Goal: Check status: Check status

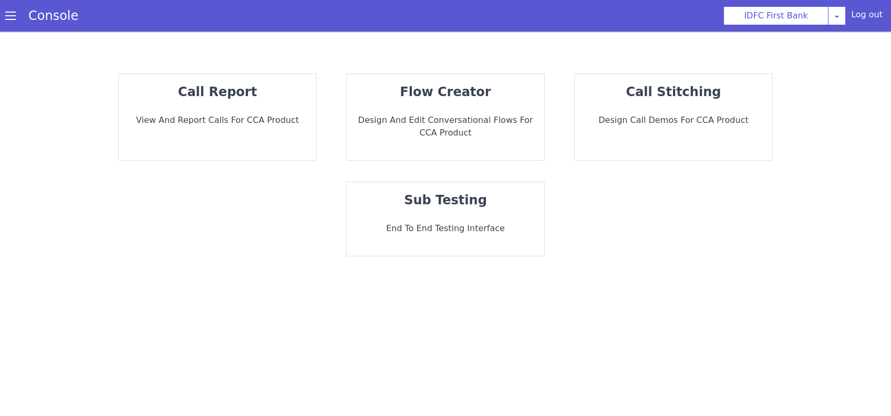
click at [227, 116] on p "View and report calls for CCA Product" at bounding box center [217, 120] width 181 height 13
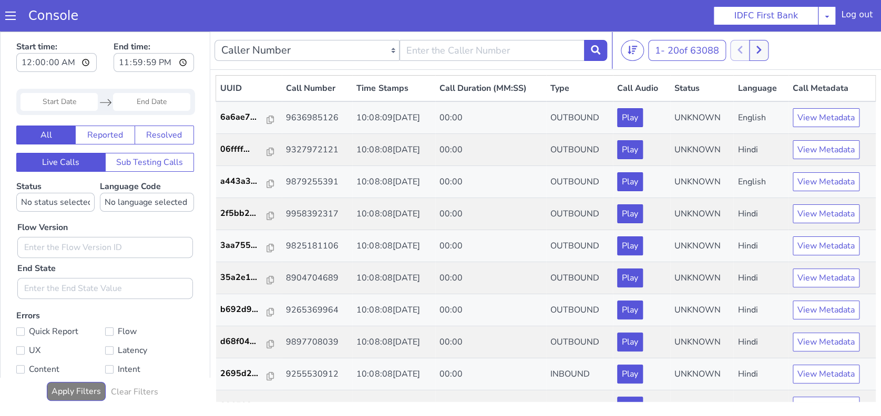
click at [80, 100] on input "Start Date" at bounding box center [58, 102] width 77 height 18
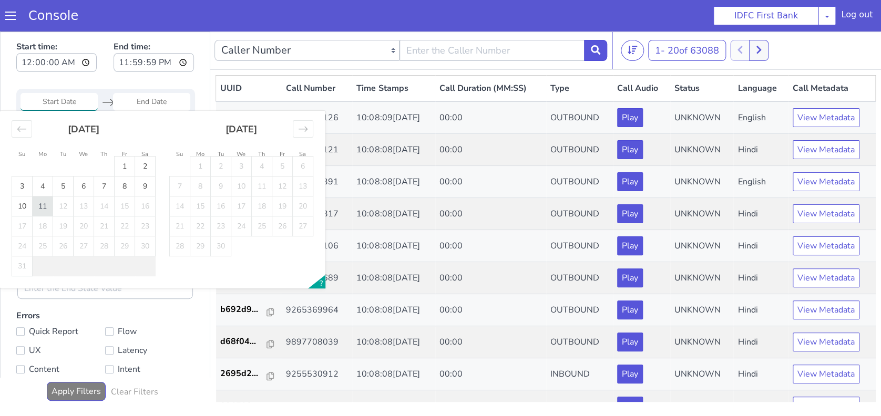
click at [50, 210] on td "11" at bounding box center [43, 207] width 20 height 20
type input "11 Aug 2025"
click at [50, 210] on td "11" at bounding box center [43, 207] width 20 height 20
type input "11 Aug 2025"
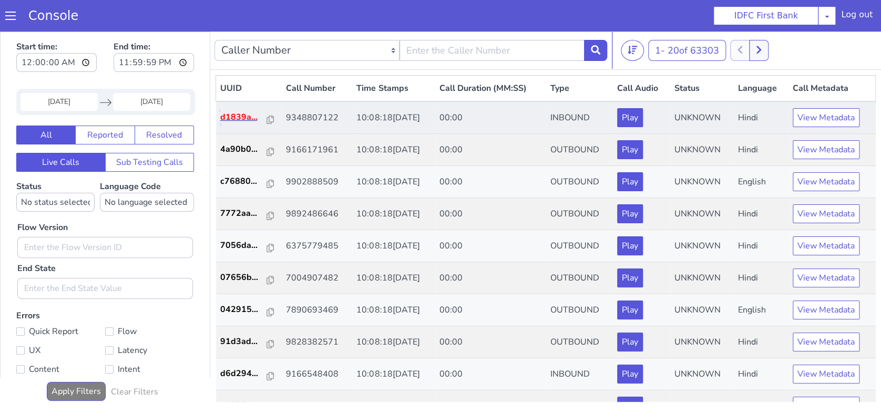
click at [231, 119] on p "d1839a..." at bounding box center [243, 117] width 47 height 13
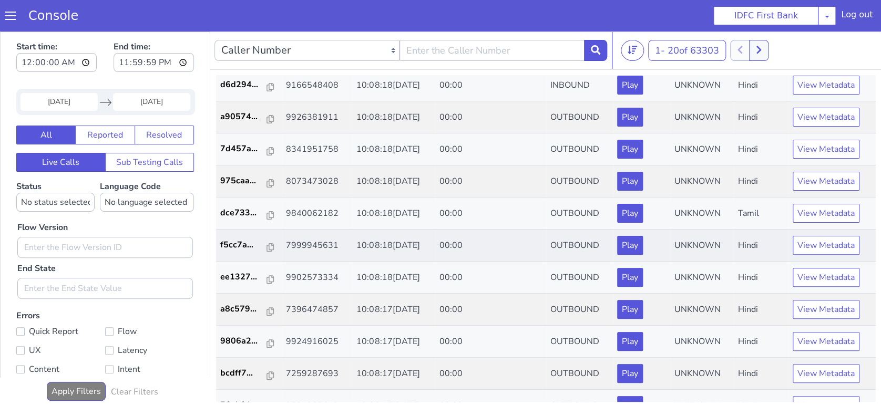
scroll to position [339, 0]
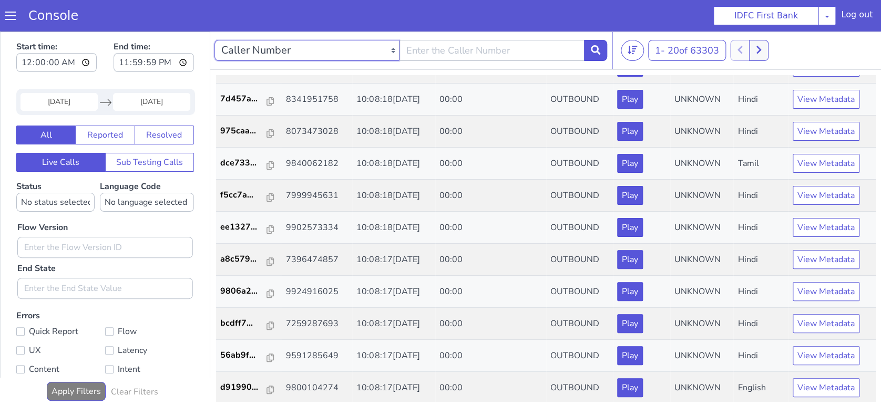
click at [369, 56] on select "Caller Number Call UUID Custom Parameter" at bounding box center [306, 50] width 185 height 21
select select "customParameter"
click at [214, 40] on select "Caller Number Call UUID Custom Parameter" at bounding box center [306, 50] width 185 height 21
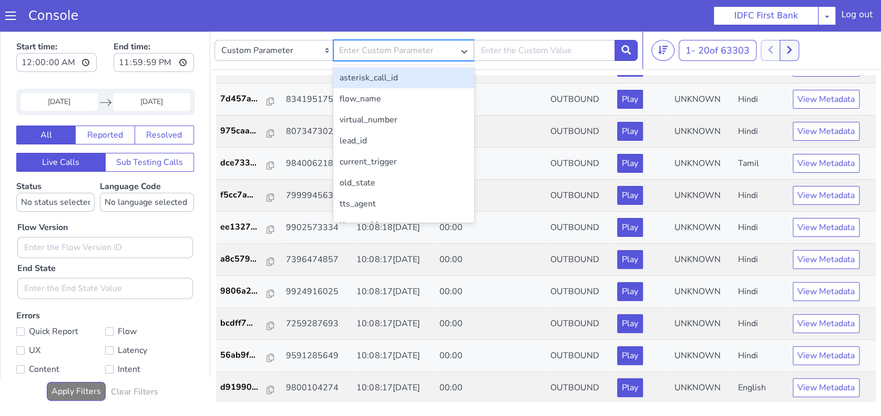
click at [389, 47] on div "Enter Custom Parameter" at bounding box center [386, 50] width 95 height 13
click at [391, 97] on div "flow_name" at bounding box center [403, 98] width 141 height 21
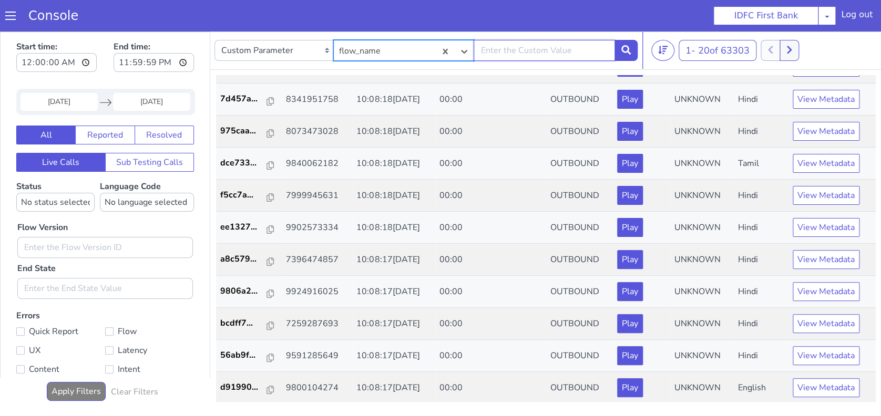
click at [493, 46] on input "text" at bounding box center [543, 50] width 141 height 21
type input "IDFC - CA Lead Gen"
click at [635, 49] on button at bounding box center [625, 50] width 23 height 21
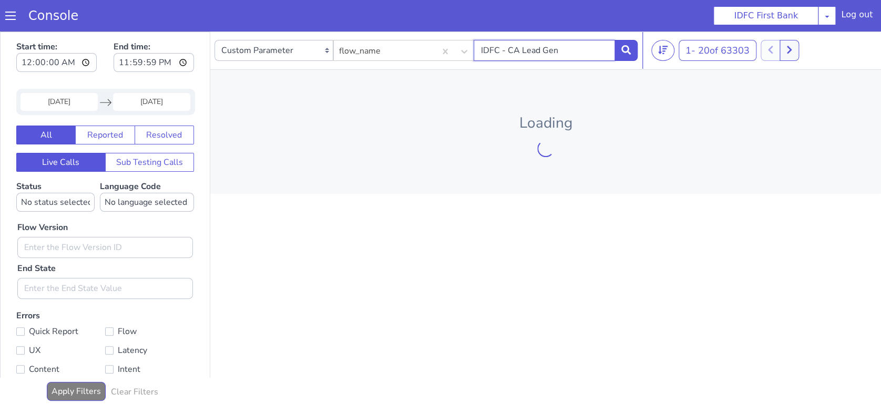
click at [567, 42] on input "IDFC - CA Lead Gen" at bounding box center [543, 50] width 141 height 21
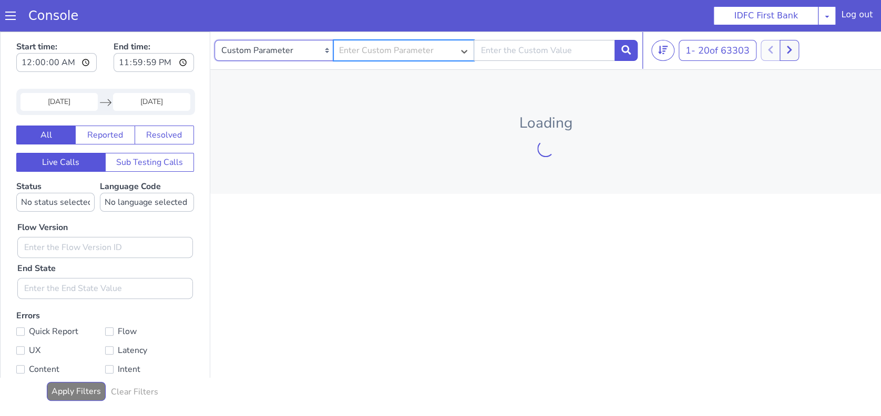
click at [282, 50] on select "Caller Number Call UUID Custom Parameter" at bounding box center [273, 50] width 119 height 21
select select "callerNumber"
click at [214, 40] on select "Caller Number Call UUID Custom Parameter" at bounding box center [273, 50] width 119 height 21
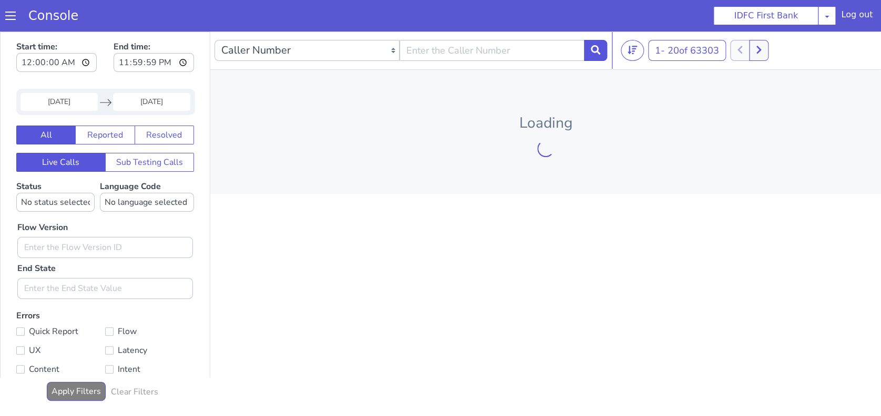
click at [49, 105] on input "11 Aug 2025" at bounding box center [58, 102] width 77 height 18
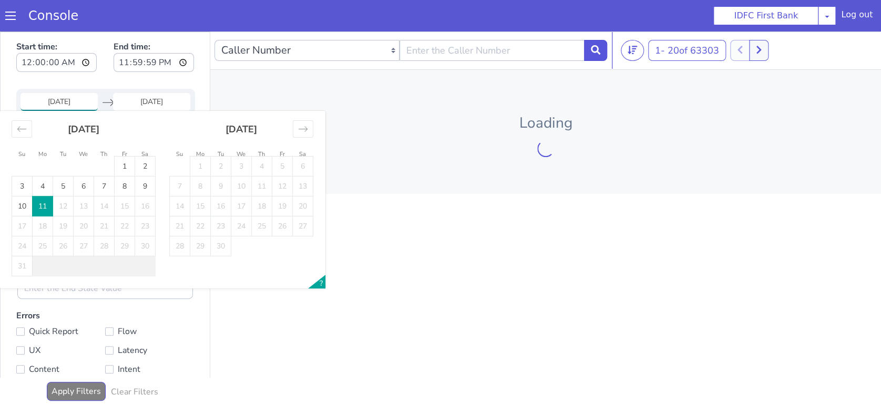
click at [47, 205] on td "11" at bounding box center [43, 207] width 20 height 20
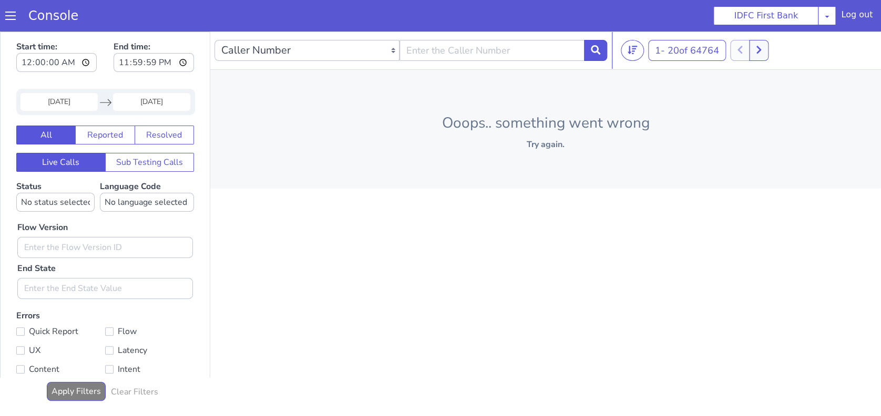
click at [82, 88] on div "Start time: 00:00:00 End time: 23:59:59 11 Aug 2025 Navigate forward to interac…" at bounding box center [105, 224] width 209 height 385
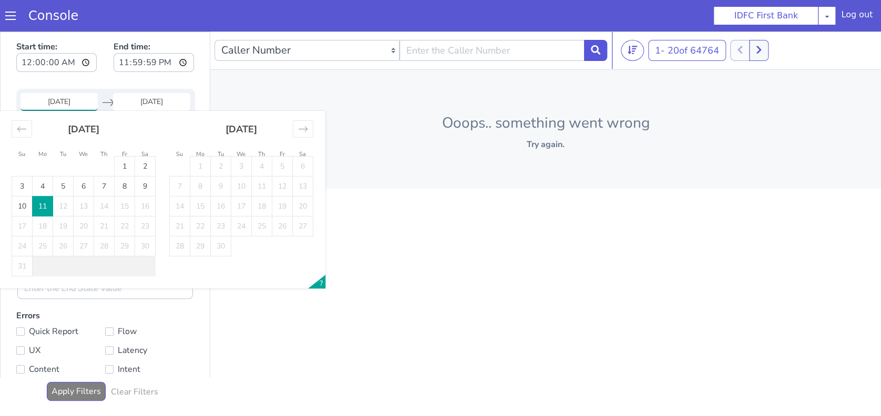
click at [76, 100] on input "11 Aug 2025" at bounding box center [58, 102] width 77 height 18
click at [39, 213] on td "11" at bounding box center [43, 207] width 20 height 20
click at [39, 212] on td "11" at bounding box center [43, 207] width 20 height 20
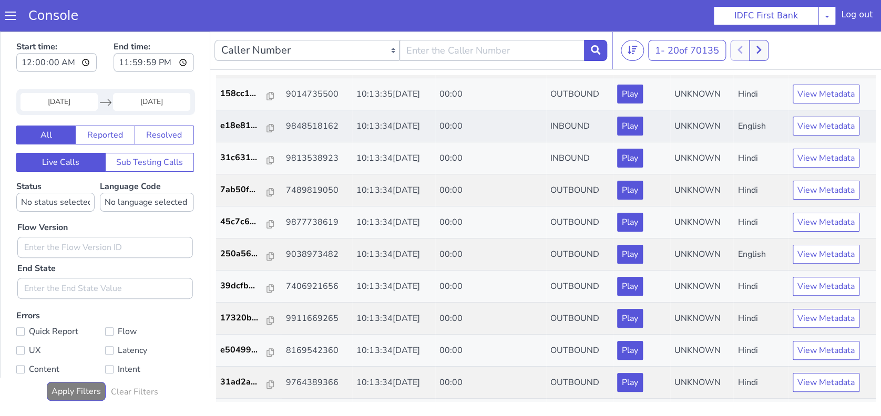
scroll to position [339, 0]
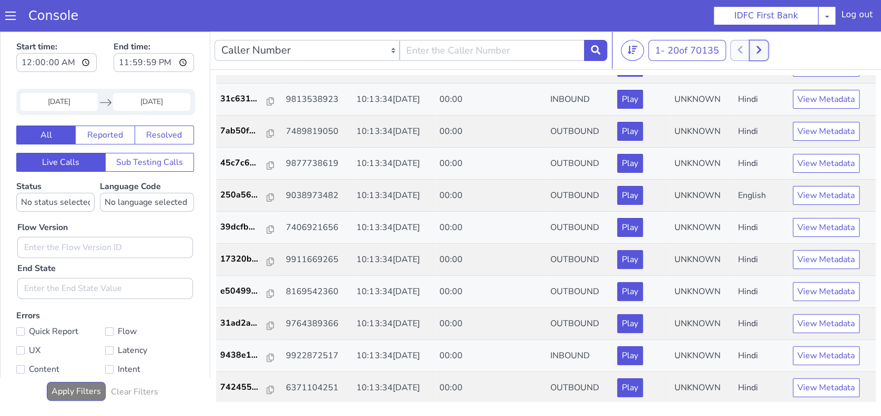
click at [768, 54] on button at bounding box center [758, 50] width 19 height 21
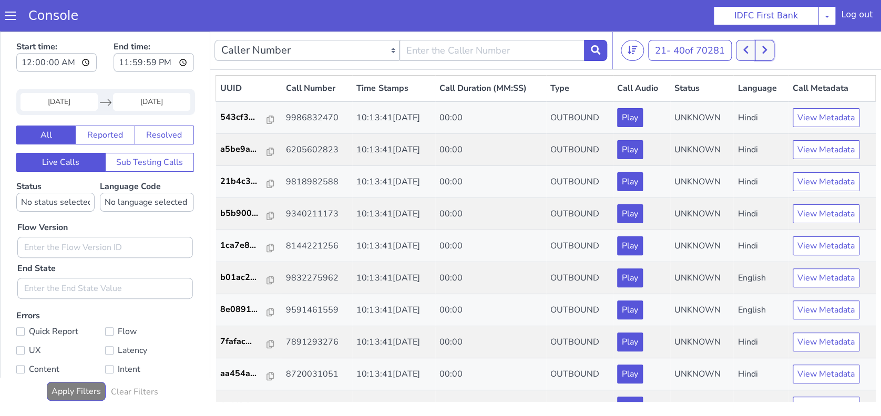
click at [767, 54] on icon at bounding box center [764, 49] width 6 height 9
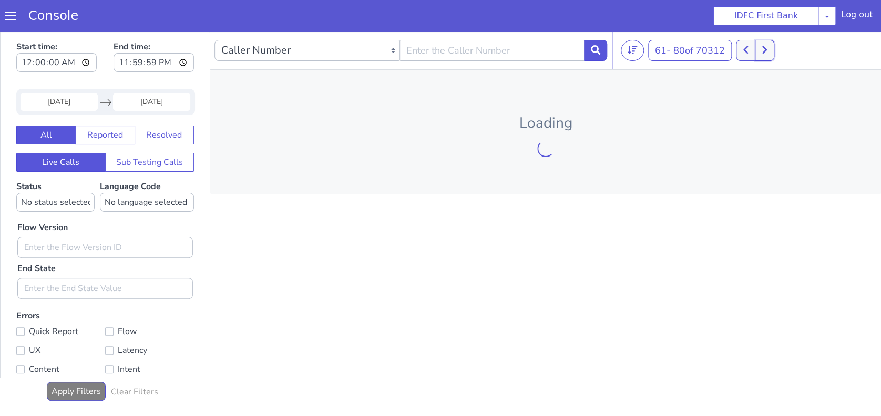
click at [767, 54] on icon at bounding box center [764, 49] width 6 height 9
click at [768, 54] on button at bounding box center [769, 50] width 19 height 21
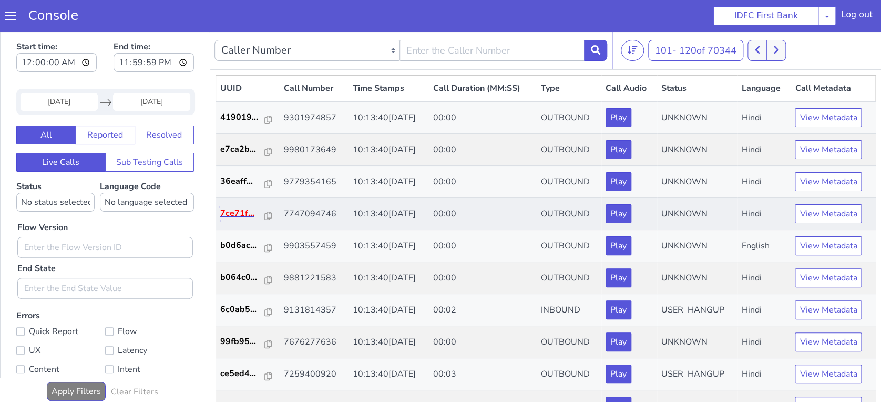
click at [235, 215] on p "7ce71f..." at bounding box center [242, 213] width 45 height 13
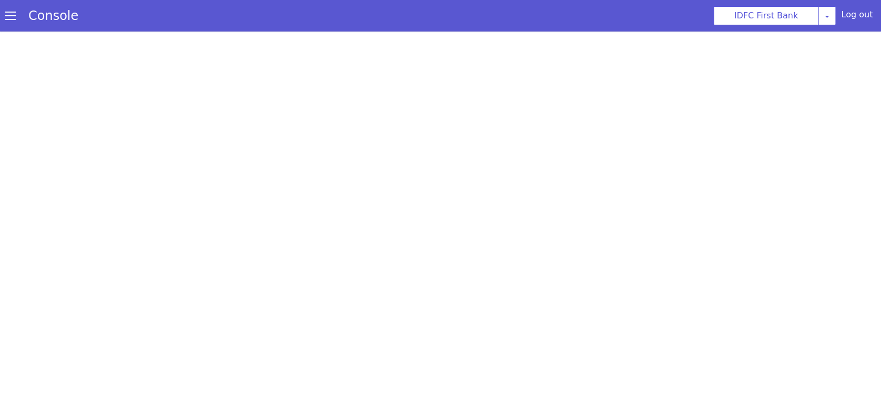
scroll to position [3, 0]
